Goal: Obtain resource: Obtain resource

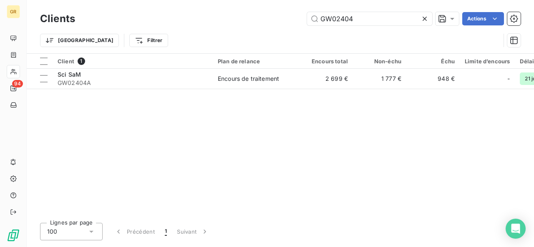
drag, startPoint x: 263, startPoint y: 23, endPoint x: 259, endPoint y: 22, distance: 4.6
click at [258, 23] on div "GW02404 Actions" at bounding box center [303, 18] width 436 height 13
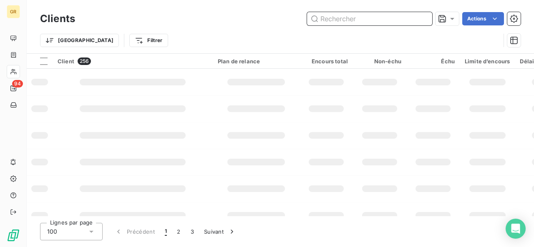
click at [342, 20] on input "text" at bounding box center [369, 18] width 125 height 13
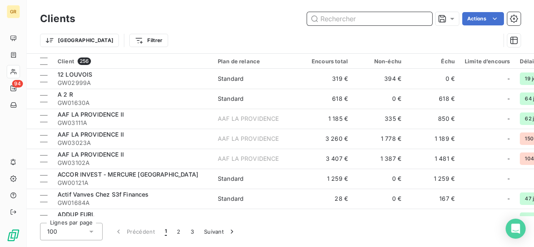
paste input "GW02477"
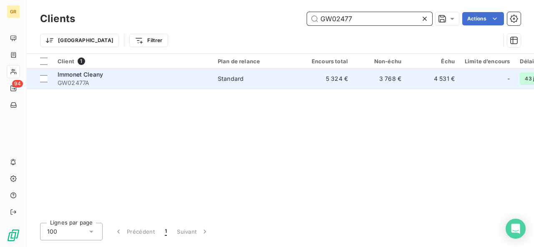
type input "GW02477"
click at [223, 80] on div "Standard" at bounding box center [231, 79] width 26 height 8
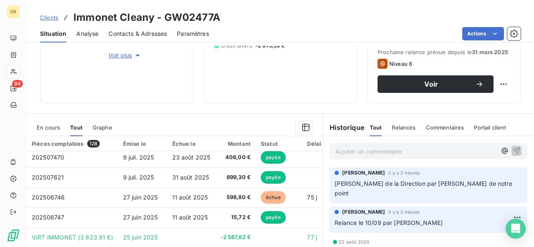
scroll to position [167, 0]
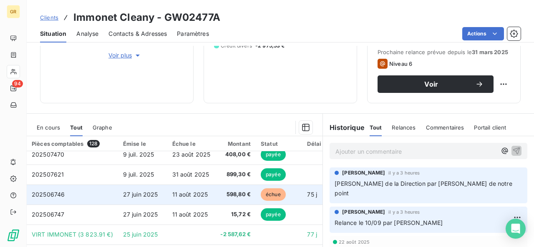
click at [173, 192] on span "11 août 2025" at bounding box center [190, 194] width 36 height 7
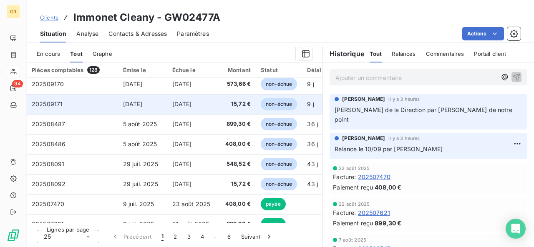
scroll to position [167, 0]
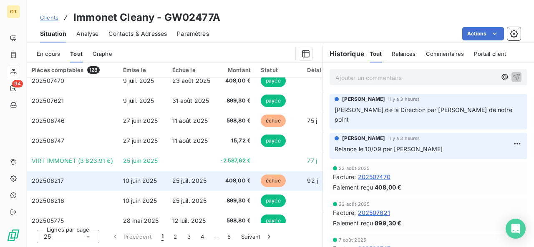
click at [173, 178] on span "25 juil. 2025" at bounding box center [189, 180] width 35 height 7
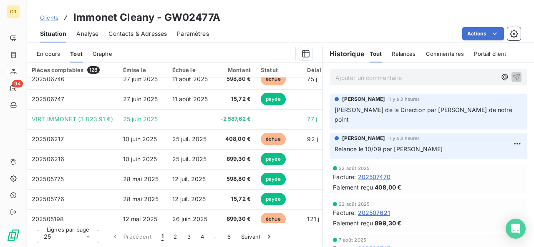
scroll to position [250, 0]
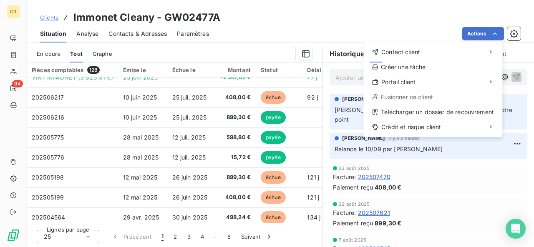
click at [403, 20] on html "GR 94 Clients Immonet Cleany - GW02477A Situation Analyse Contacts & Adresses P…" at bounding box center [267, 123] width 534 height 247
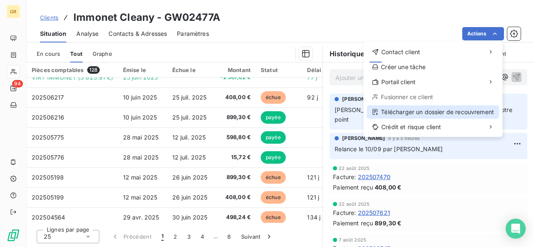
click at [464, 110] on div "Télécharger un dossier de recouvrement" at bounding box center [433, 112] width 132 height 13
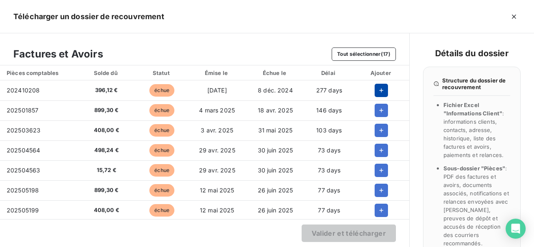
click at [377, 89] on icon "button" at bounding box center [381, 90] width 8 height 8
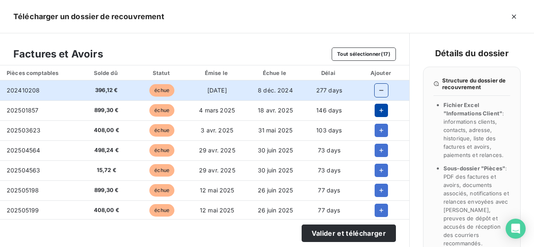
click at [379, 106] on button "button" at bounding box center [381, 110] width 13 height 13
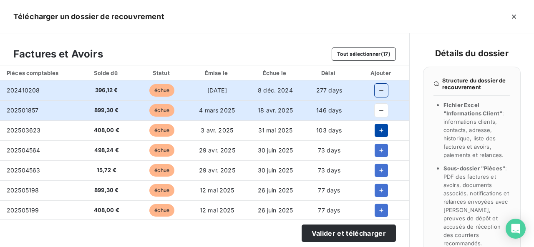
click at [380, 127] on icon "button" at bounding box center [381, 130] width 8 height 8
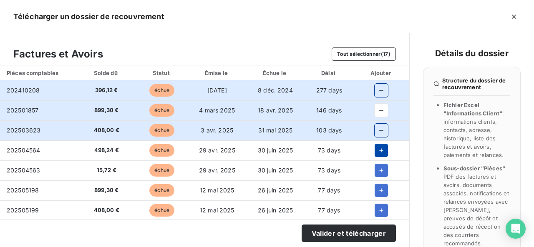
click at [377, 152] on icon "button" at bounding box center [381, 150] width 8 height 8
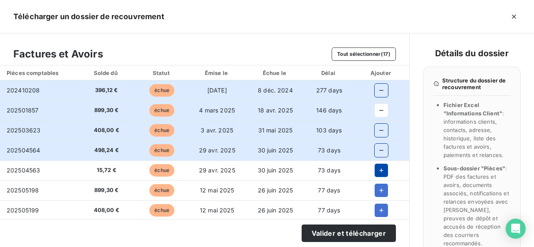
click at [377, 169] on icon "button" at bounding box center [381, 171] width 8 height 8
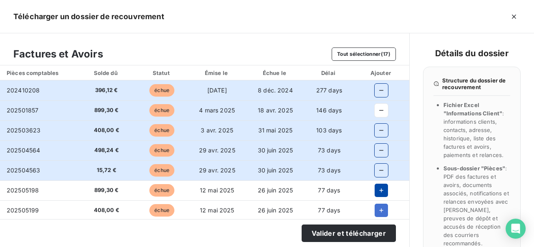
click at [377, 189] on icon "button" at bounding box center [381, 191] width 8 height 8
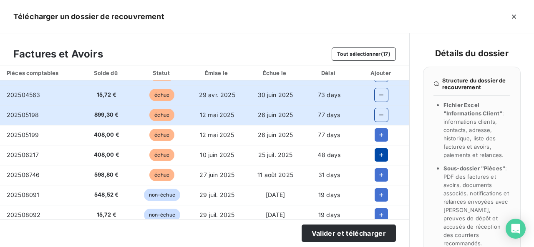
scroll to position [83, 0]
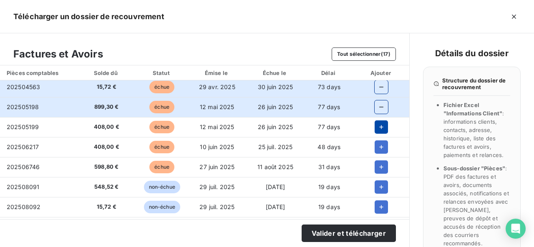
click at [377, 126] on icon "button" at bounding box center [381, 127] width 8 height 8
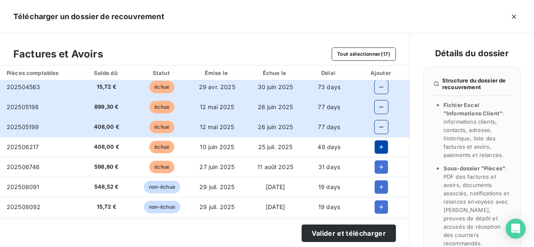
click at [380, 144] on icon "button" at bounding box center [381, 147] width 8 height 8
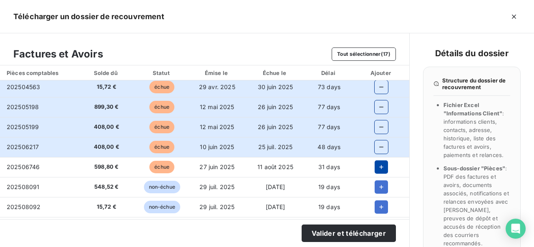
click at [379, 164] on icon "button" at bounding box center [381, 167] width 8 height 8
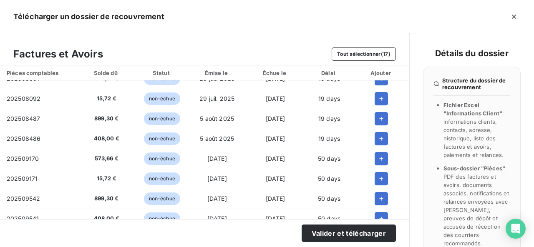
scroll to position [205, 0]
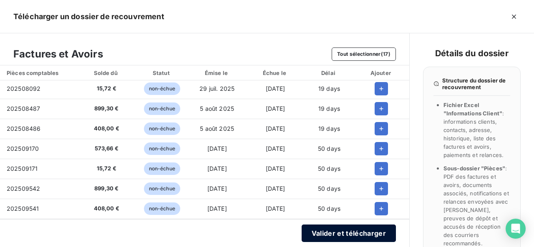
click at [338, 227] on button "Valider et télécharger" at bounding box center [349, 234] width 94 height 18
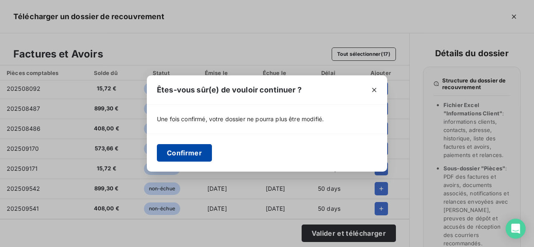
click at [188, 149] on button "Confirmer" at bounding box center [184, 153] width 55 height 18
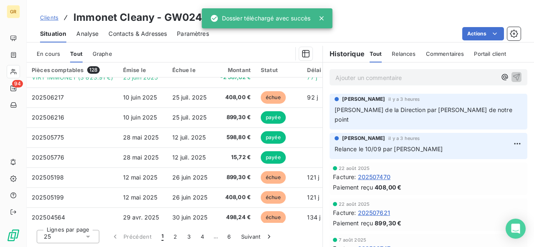
click at [154, 35] on span "Contacts & Adresses" at bounding box center [138, 34] width 58 height 8
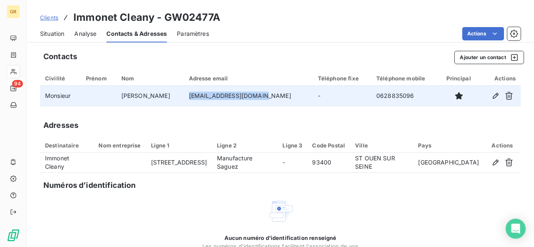
drag, startPoint x: 257, startPoint y: 97, endPoint x: 179, endPoint y: 96, distance: 77.6
click at [184, 96] on td "[EMAIL_ADDRESS][DOMAIN_NAME]" at bounding box center [248, 96] width 129 height 20
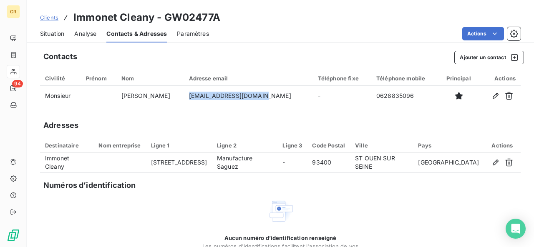
copy td "[EMAIL_ADDRESS][DOMAIN_NAME]"
